Goal: Transaction & Acquisition: Purchase product/service

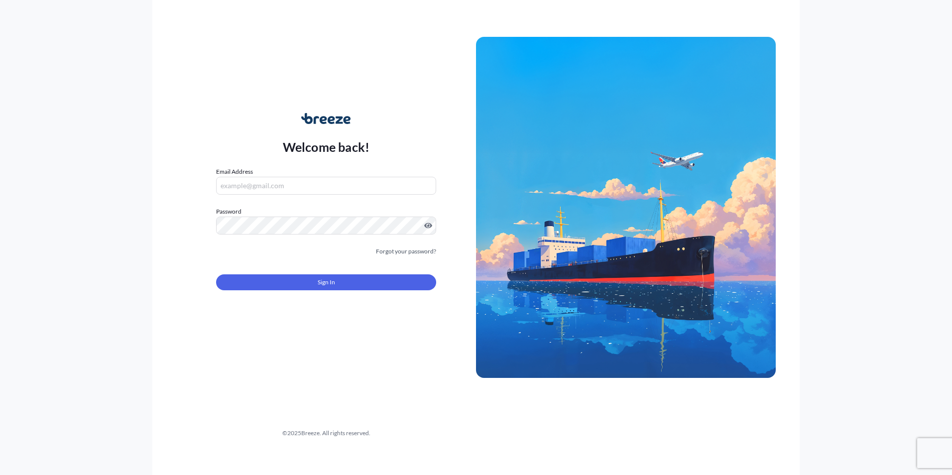
type input "[PERSON_NAME][EMAIL_ADDRESS][PERSON_NAME][DOMAIN_NAME]"
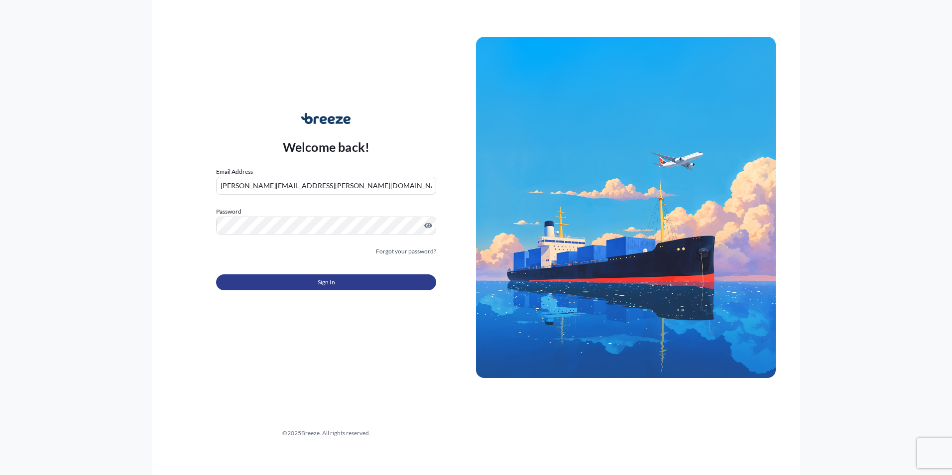
click at [312, 280] on button "Sign In" at bounding box center [326, 282] width 220 height 16
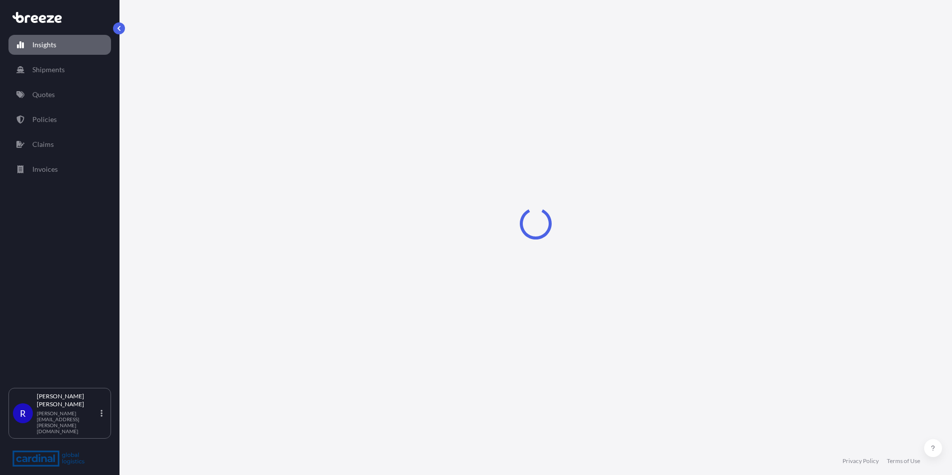
select select "2025"
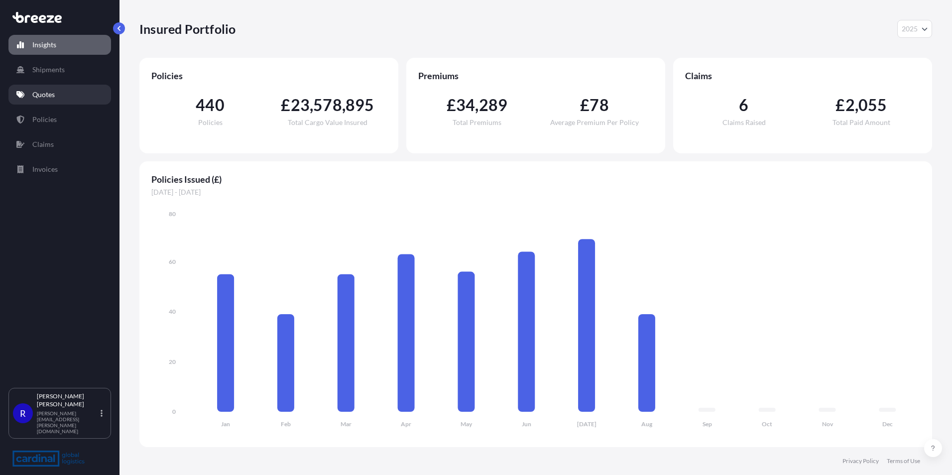
click at [59, 89] on link "Quotes" at bounding box center [59, 95] width 103 height 20
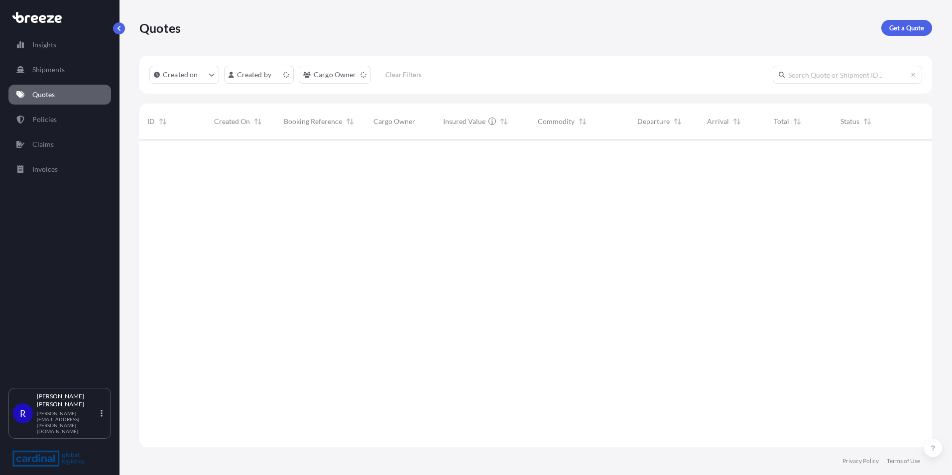
scroll to position [306, 785]
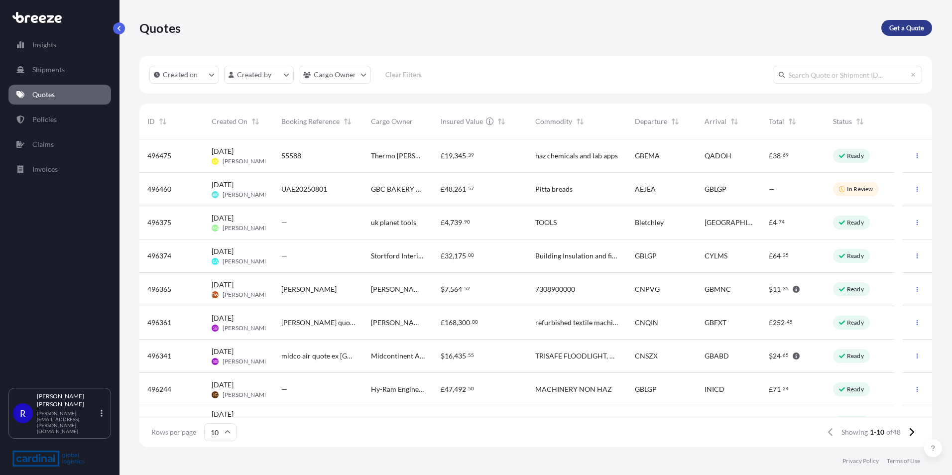
click at [909, 30] on p "Get a Quote" at bounding box center [907, 28] width 35 height 10
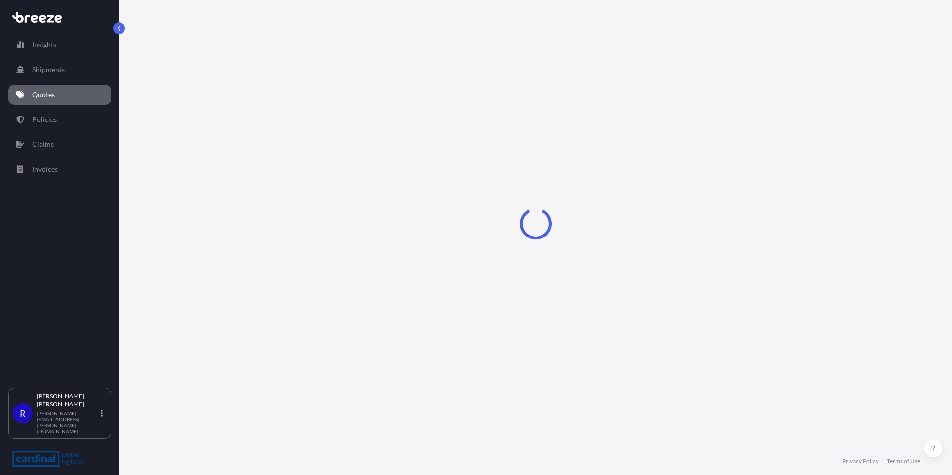
select select "Sea"
select select "1"
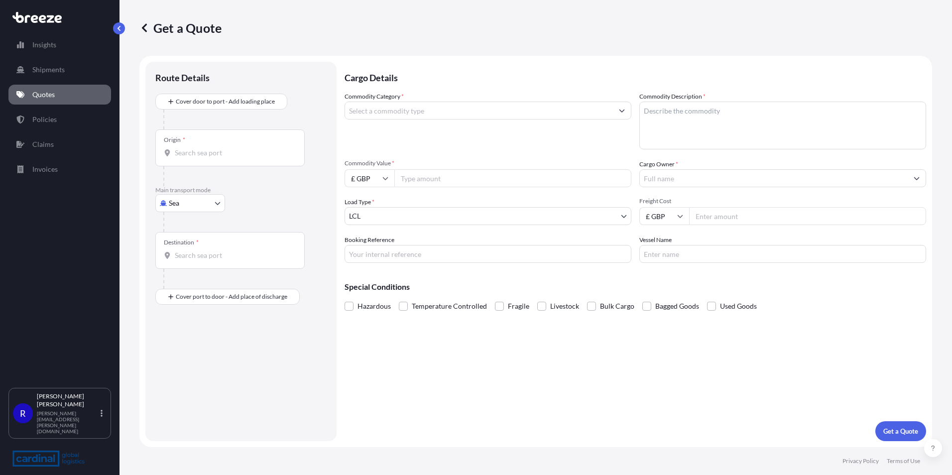
click at [195, 200] on body "Insights Shipments Quotes Policies Claims Invoices R [PERSON_NAME] [PERSON_NAME…" at bounding box center [476, 237] width 952 height 475
click at [181, 272] on div "Road" at bounding box center [190, 265] width 62 height 18
select select "Road"
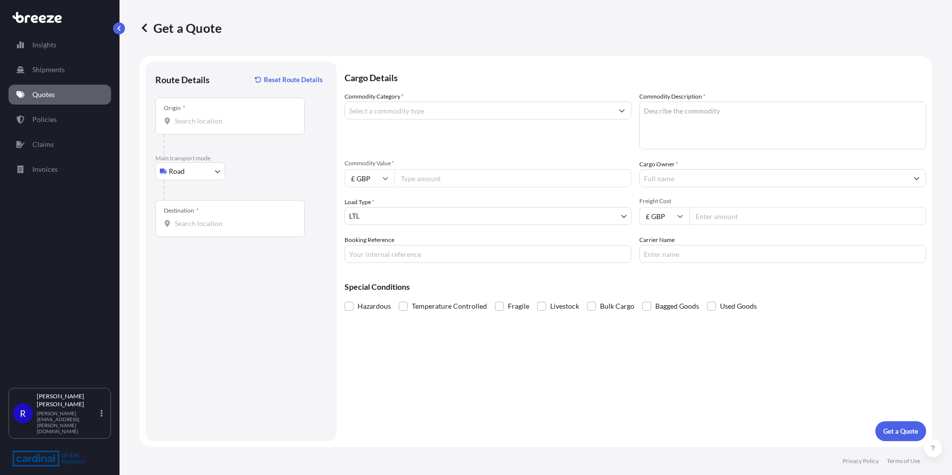
click at [223, 105] on div "Origin *" at bounding box center [229, 116] width 149 height 37
click at [223, 116] on input "Origin *" at bounding box center [234, 121] width 118 height 10
click at [226, 121] on input "Origin *" at bounding box center [234, 121] width 118 height 10
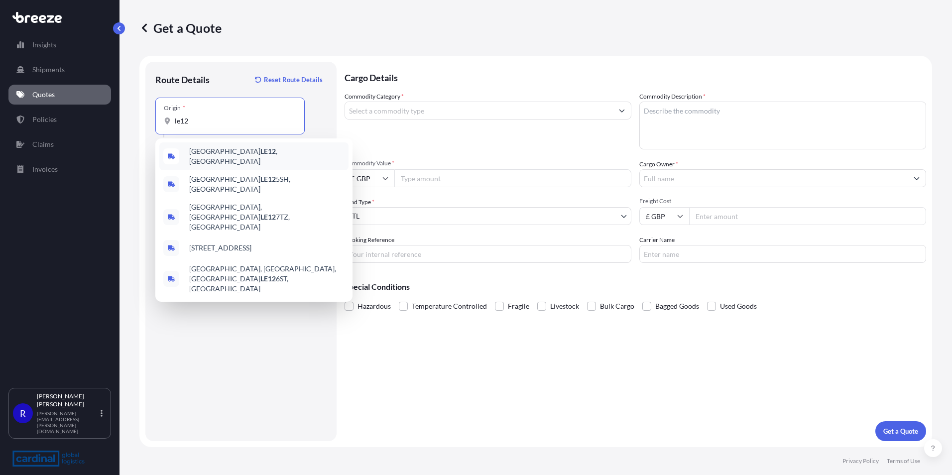
click at [234, 155] on span "Loughborough LE12 , [GEOGRAPHIC_DATA]" at bounding box center [266, 156] width 155 height 20
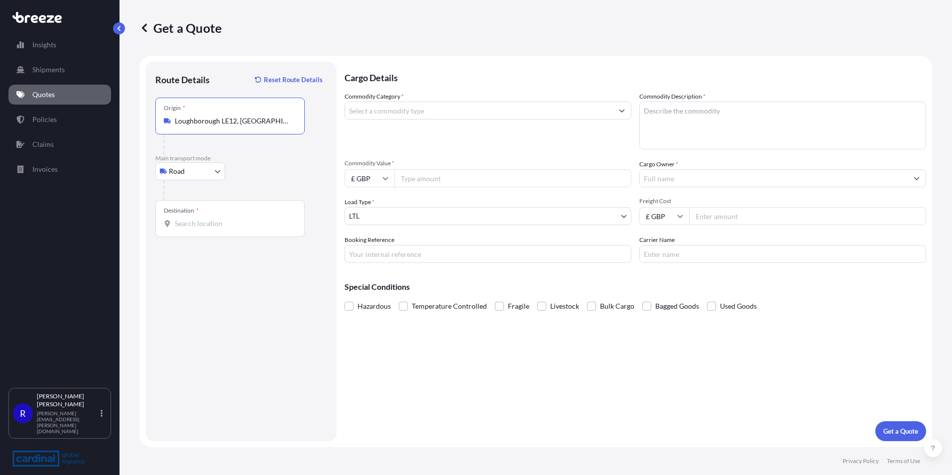
type input "Loughborough LE12, [GEOGRAPHIC_DATA]"
click at [247, 221] on input "Destination *" at bounding box center [234, 224] width 118 height 10
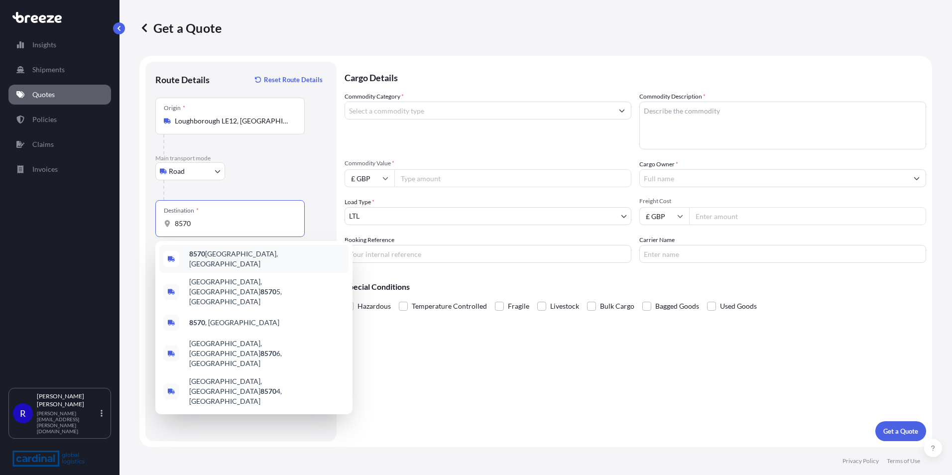
click at [256, 261] on span "8570 [GEOGRAPHIC_DATA], [GEOGRAPHIC_DATA]" at bounding box center [266, 259] width 155 height 20
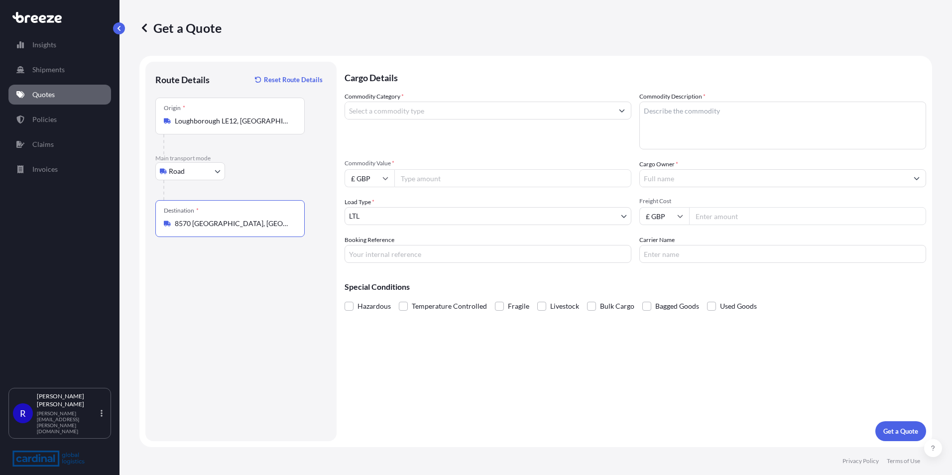
type input "8570 [GEOGRAPHIC_DATA], [GEOGRAPHIC_DATA]"
click at [491, 308] on div "Hazardous Temperature Controlled Fragile Livestock Bulk Cargo Bagged Goods Used…" at bounding box center [636, 306] width 582 height 15
click at [501, 307] on span at bounding box center [499, 306] width 9 height 9
click at [495, 299] on input "Fragile" at bounding box center [495, 299] width 0 height 0
click at [733, 224] on input "Freight Cost" at bounding box center [807, 216] width 237 height 18
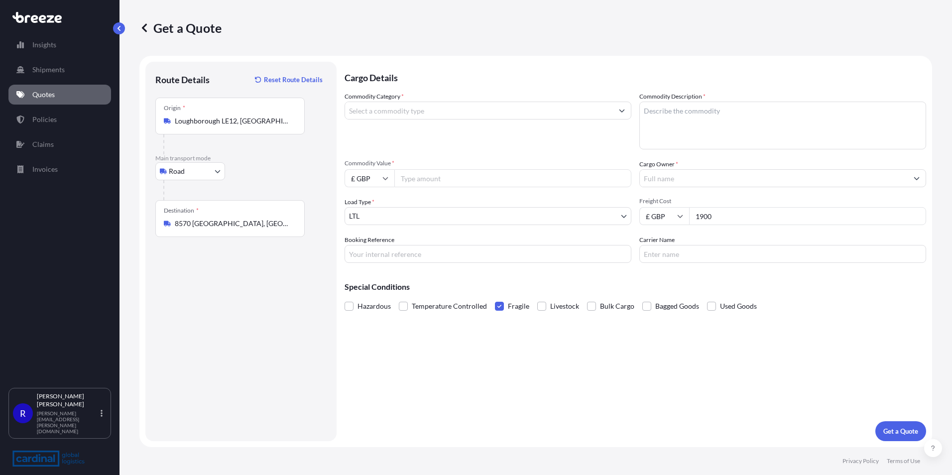
type input "1900"
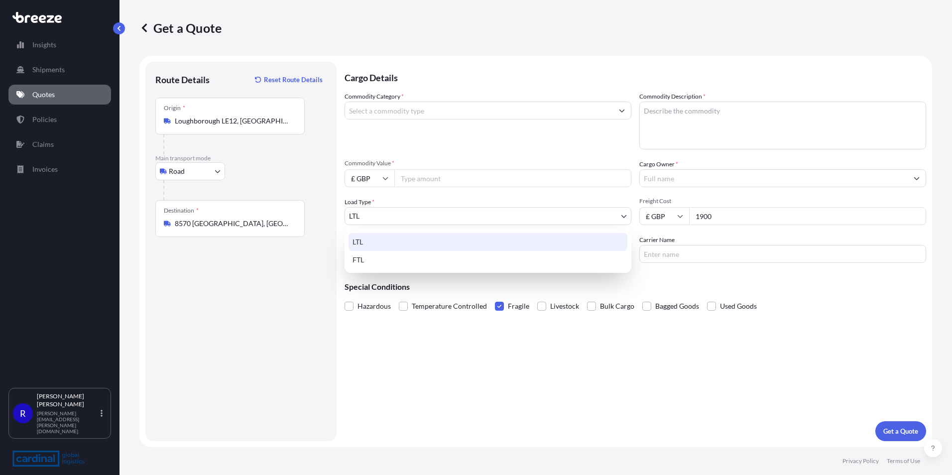
click at [474, 223] on body "Insights Shipments Quotes Policies Claims Invoices R [PERSON_NAME] [PERSON_NAME…" at bounding box center [476, 237] width 952 height 475
click at [424, 254] on div "FTL" at bounding box center [488, 260] width 279 height 18
select select "2"
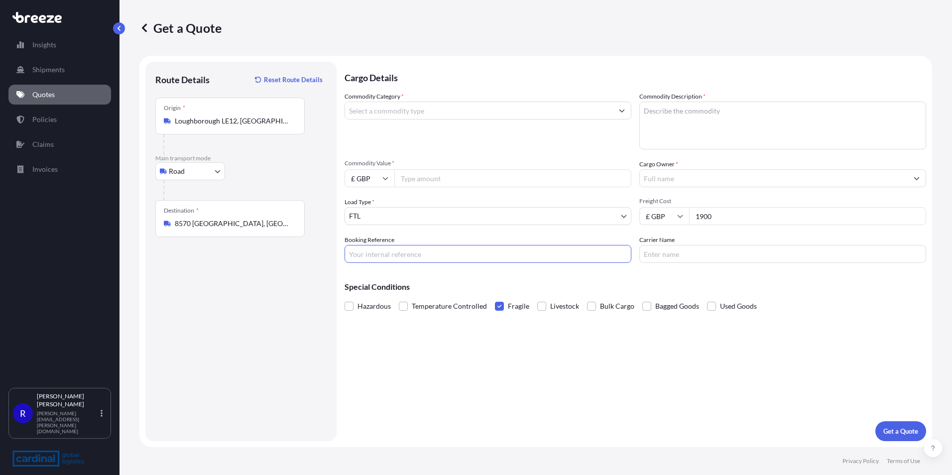
click at [402, 253] on input "Booking Reference" at bounding box center [488, 254] width 287 height 18
paste input "2PER5060062"
type input "2PER5060062"
click at [409, 99] on div "Commodity Category *" at bounding box center [488, 121] width 287 height 58
drag, startPoint x: 409, startPoint y: 99, endPoint x: 406, endPoint y: 118, distance: 19.2
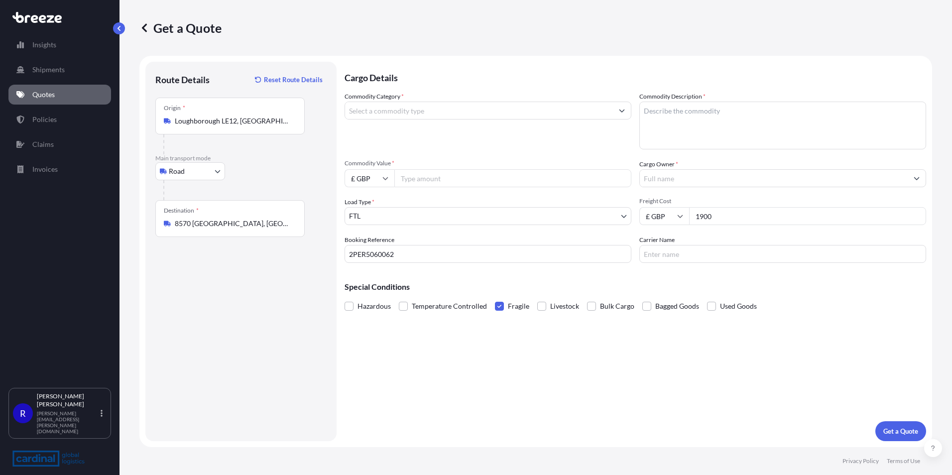
click at [406, 118] on input "Commodity Category *" at bounding box center [479, 111] width 268 height 18
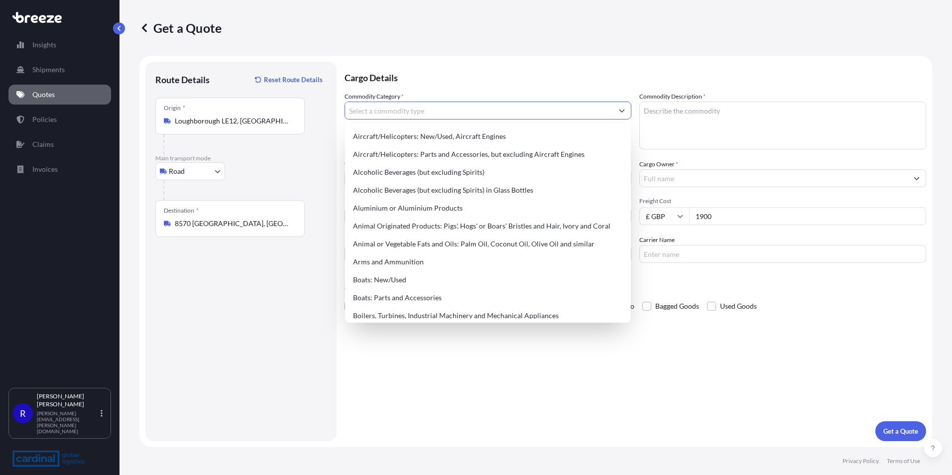
click at [404, 113] on input "Commodity Category *" at bounding box center [479, 111] width 268 height 18
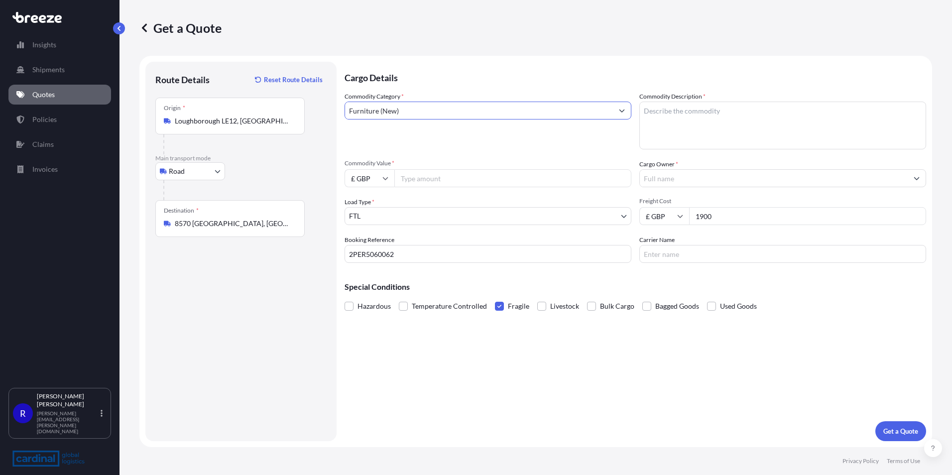
type input "Furniture (New)"
click at [722, 122] on textarea "Commodity Description *" at bounding box center [783, 126] width 287 height 48
type textarea "furniture"
click at [427, 187] on div "Commodity Category * Furniture (New) Commodity Description * furniture Commodit…" at bounding box center [636, 177] width 582 height 171
click at [428, 184] on input "Commodity Value *" at bounding box center [512, 178] width 237 height 18
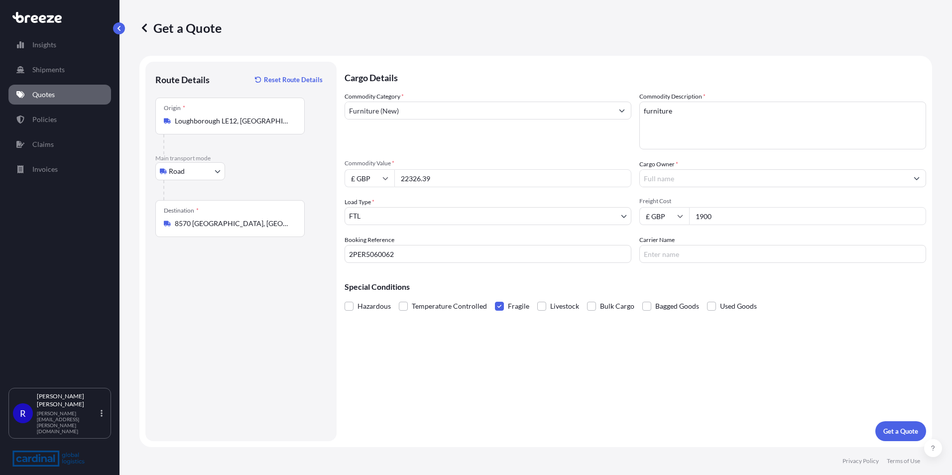
type input "22326.39"
click at [671, 185] on input "Cargo Owner *" at bounding box center [774, 178] width 268 height 18
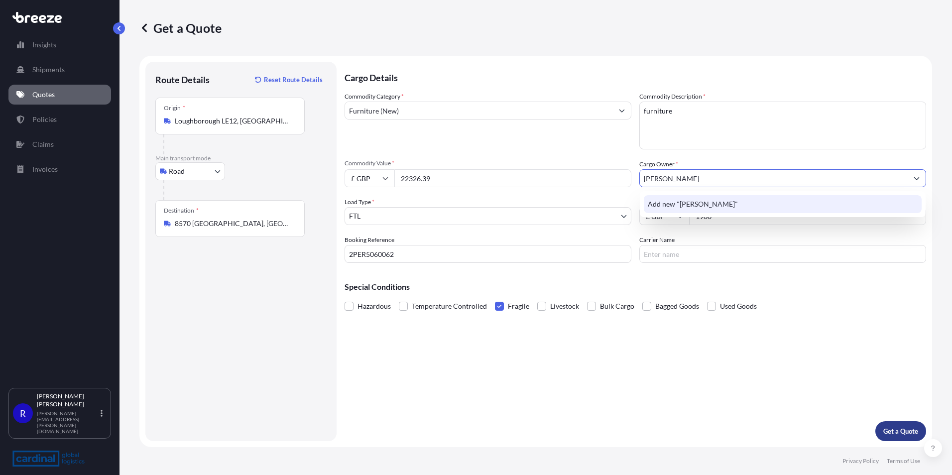
type input "[PERSON_NAME]"
click at [909, 428] on p "Get a Quote" at bounding box center [901, 431] width 35 height 10
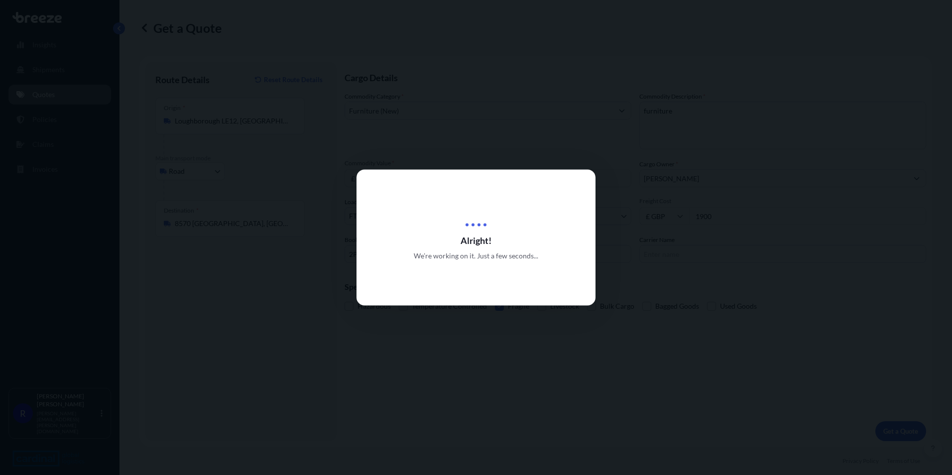
select select "Road"
select select "2"
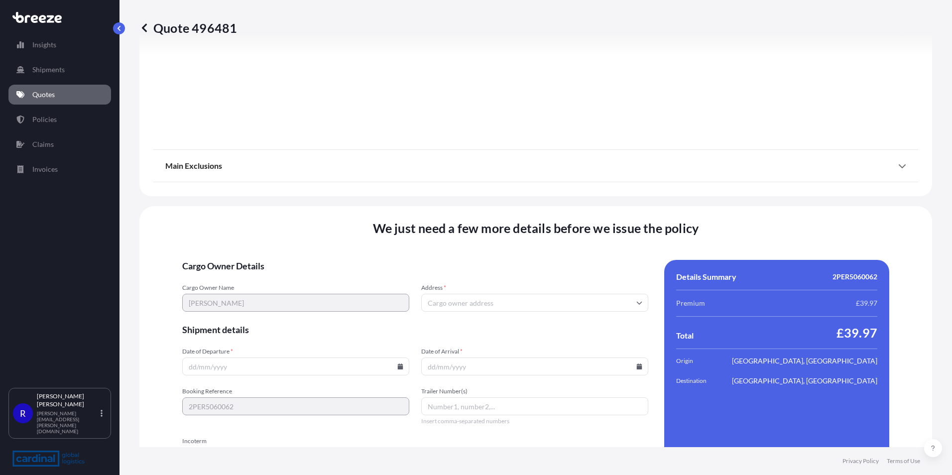
scroll to position [1106, 0]
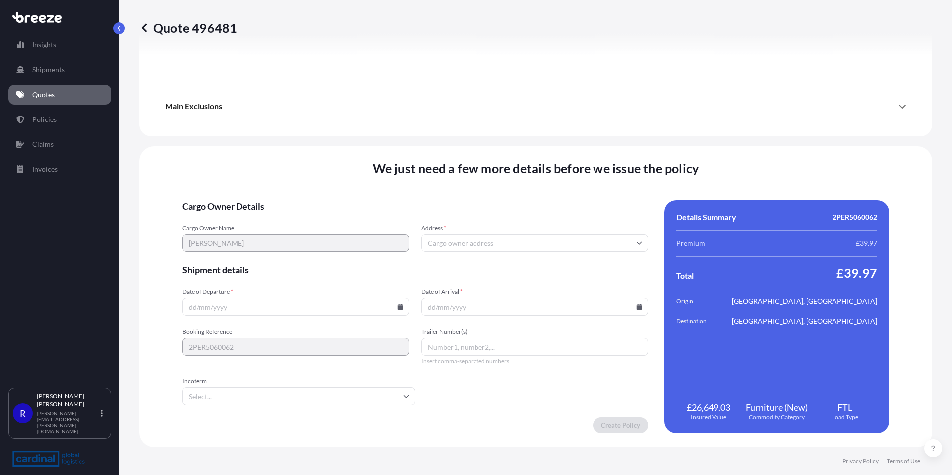
click at [315, 309] on input "Date of Departure *" at bounding box center [295, 307] width 227 height 18
click at [473, 246] on input "Address *" at bounding box center [534, 243] width 227 height 18
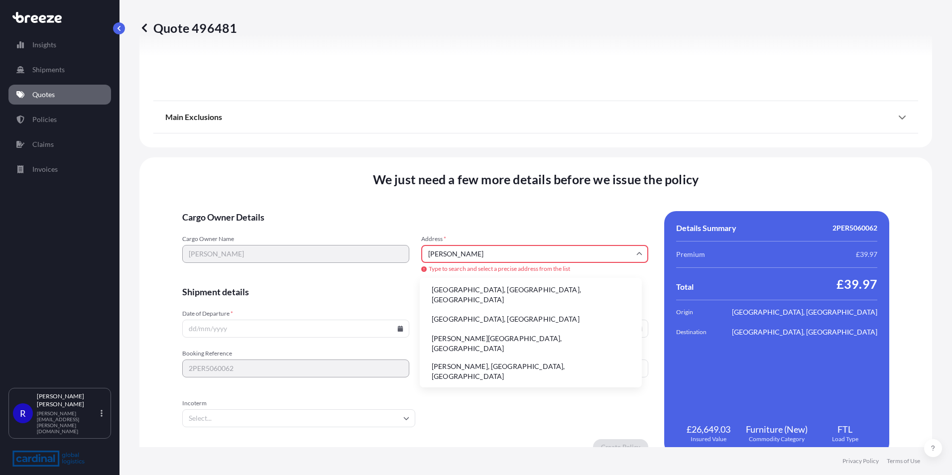
click at [459, 255] on input "[PERSON_NAME]" at bounding box center [534, 254] width 227 height 18
drag, startPoint x: 466, startPoint y: 255, endPoint x: 421, endPoint y: 261, distance: 45.4
click at [421, 261] on input "[PERSON_NAME]" at bounding box center [534, 254] width 227 height 18
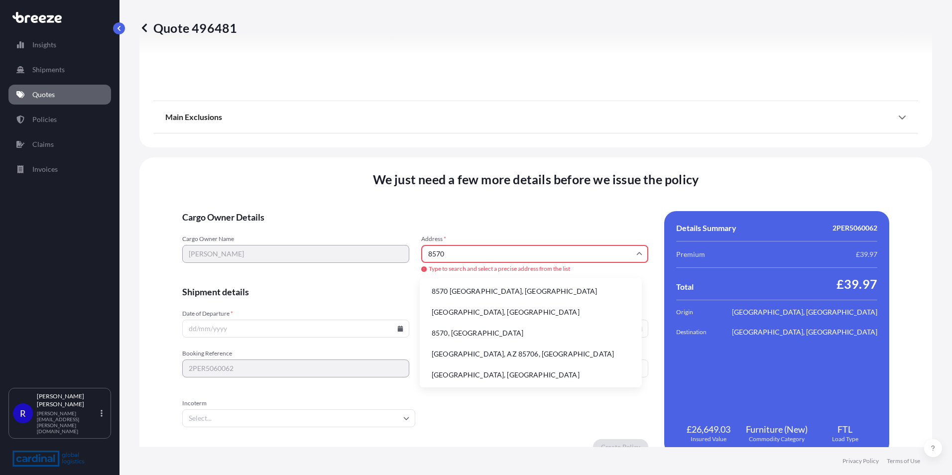
click at [474, 293] on li "8570 [GEOGRAPHIC_DATA], [GEOGRAPHIC_DATA]" at bounding box center [531, 291] width 214 height 19
type input "8570 [GEOGRAPHIC_DATA], [GEOGRAPHIC_DATA]"
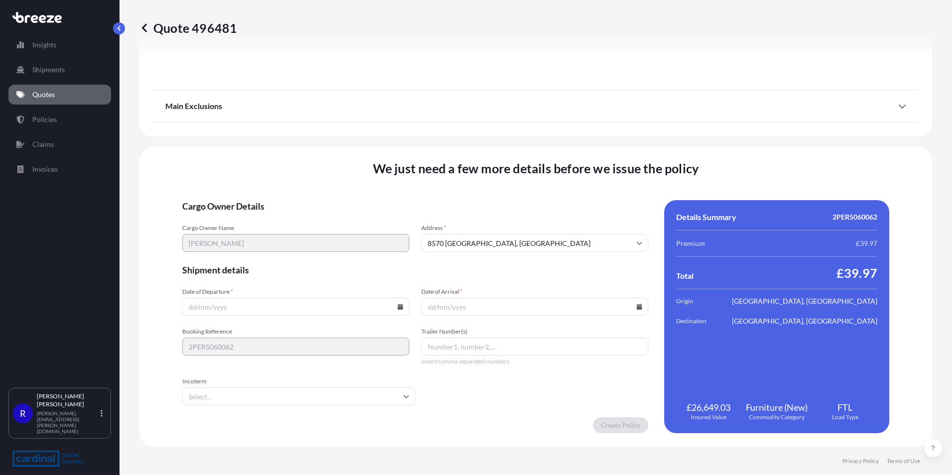
click at [338, 401] on input "Incoterm" at bounding box center [298, 397] width 233 height 18
click at [220, 284] on li "DDP" at bounding box center [300, 282] width 220 height 19
click at [499, 306] on input "Date of Arrival *" at bounding box center [534, 307] width 227 height 18
click at [223, 288] on span "Date of Departure *" at bounding box center [295, 292] width 227 height 8
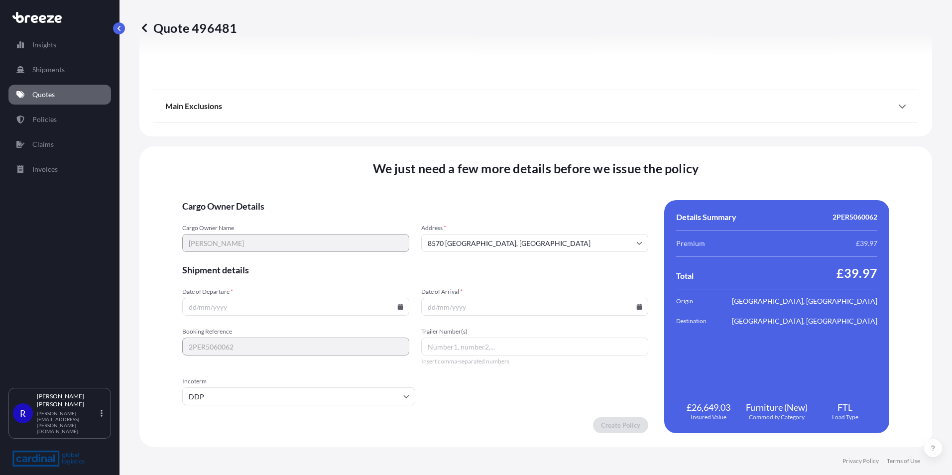
click at [223, 298] on input "Date of Departure *" at bounding box center [295, 307] width 227 height 18
click at [401, 306] on icon at bounding box center [400, 307] width 5 height 6
click at [224, 218] on button "11" at bounding box center [227, 218] width 16 height 16
type input "[DATE]"
click at [448, 311] on input "Date of Arrival *" at bounding box center [534, 307] width 227 height 18
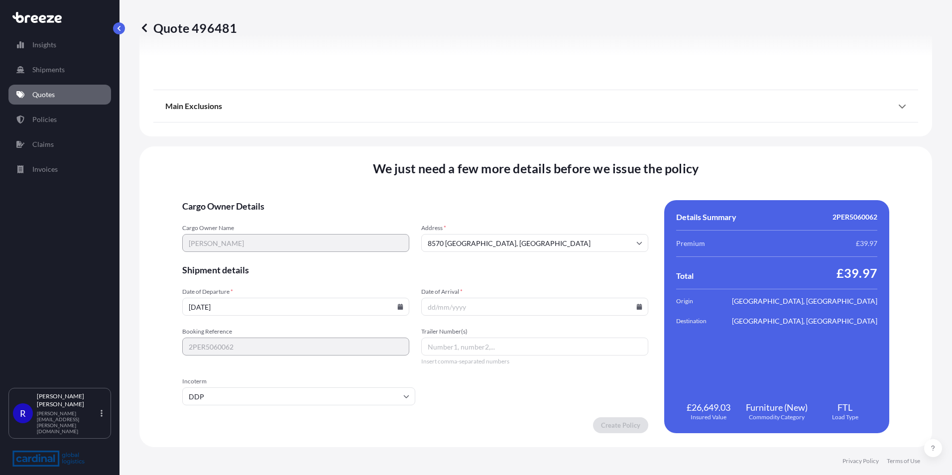
click at [636, 311] on input "Date of Arrival *" at bounding box center [534, 307] width 227 height 18
click at [637, 305] on icon at bounding box center [639, 307] width 5 height 6
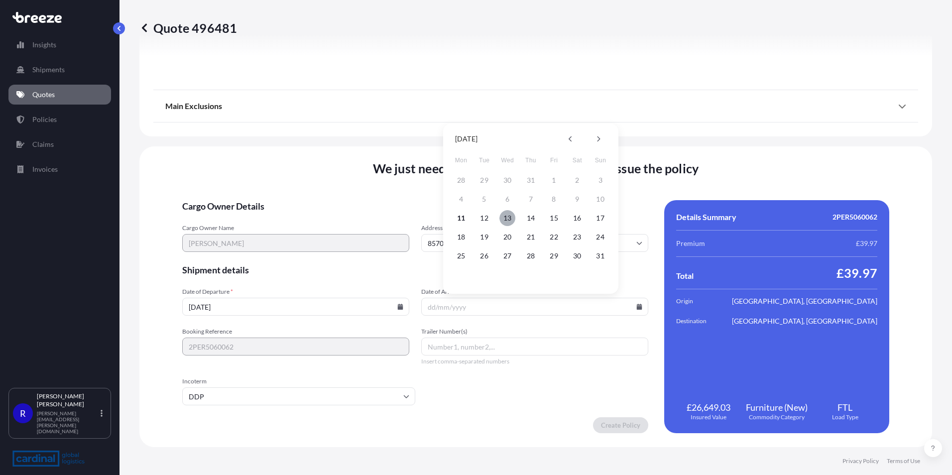
click at [503, 217] on button "13" at bounding box center [508, 218] width 16 height 16
type input "[DATE]"
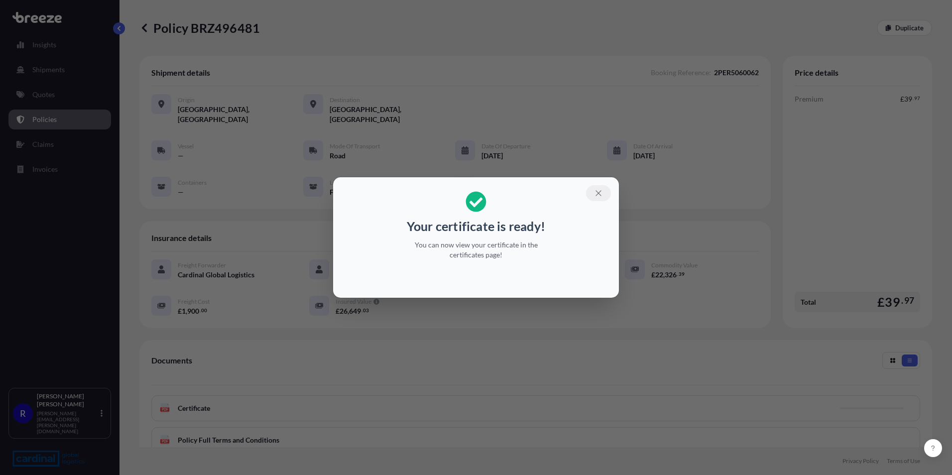
click at [599, 192] on icon "button" at bounding box center [598, 193] width 9 height 9
